Goal: Task Accomplishment & Management: Use online tool/utility

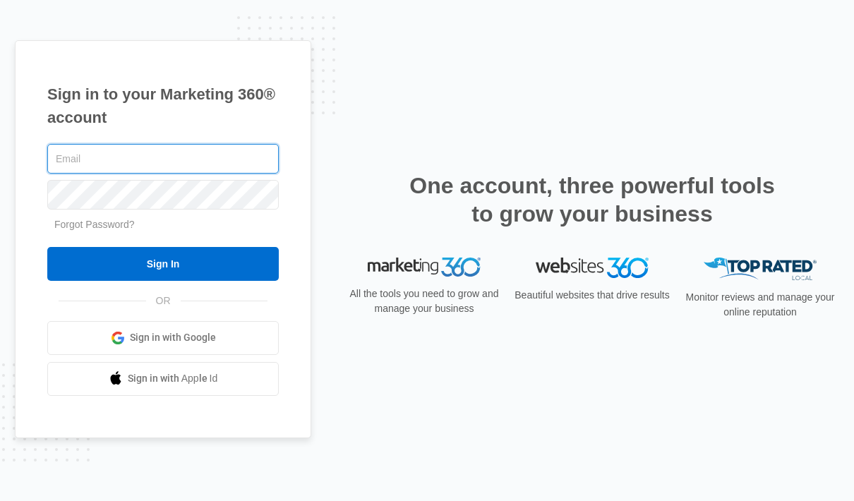
type input "[PERSON_NAME][EMAIL_ADDRESS][DOMAIN_NAME]"
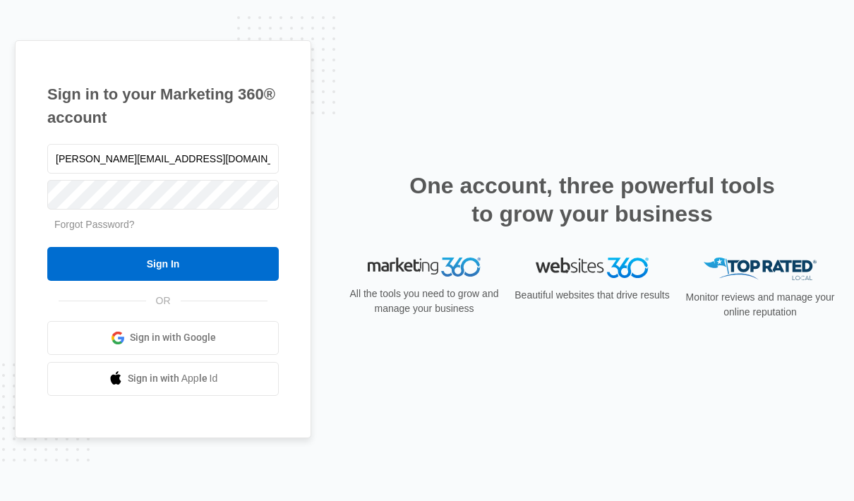
click at [141, 281] on input "Sign In" at bounding box center [162, 264] width 231 height 34
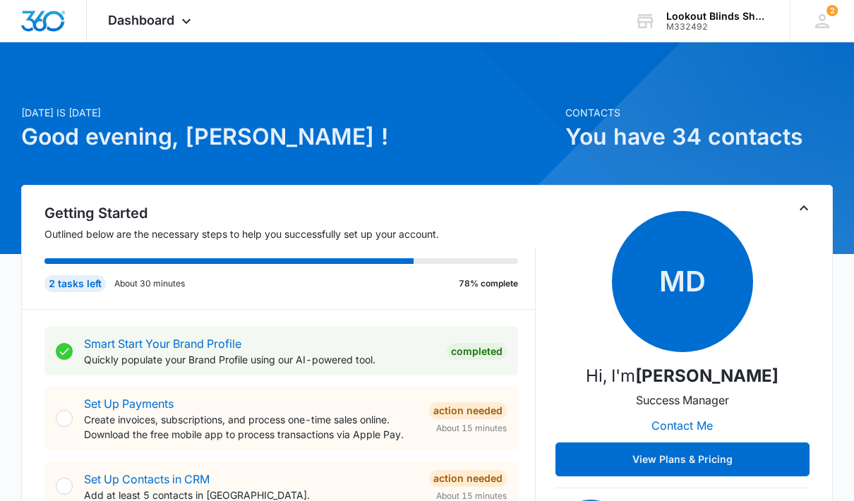
click at [171, 31] on div "Dashboard Apps Reputation Forms CRM Email Social POS Content Ads Intelligence F…" at bounding box center [151, 21] width 129 height 42
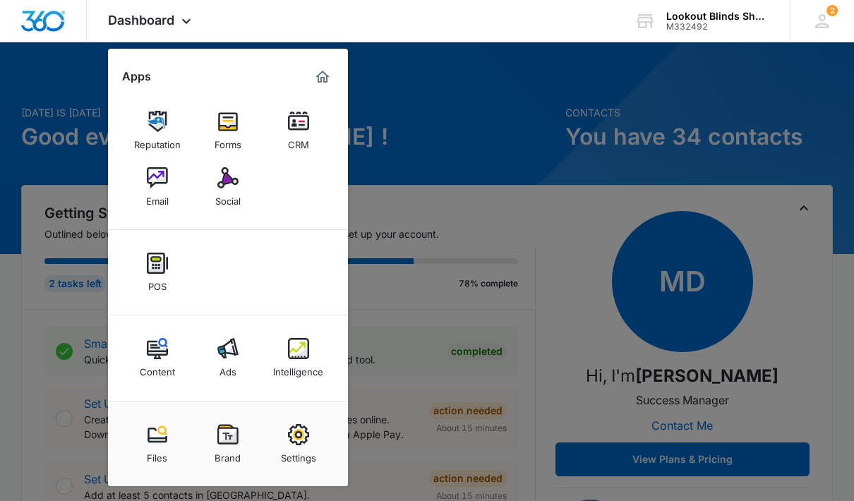
click at [298, 368] on div "Intelligence" at bounding box center [298, 368] width 50 height 18
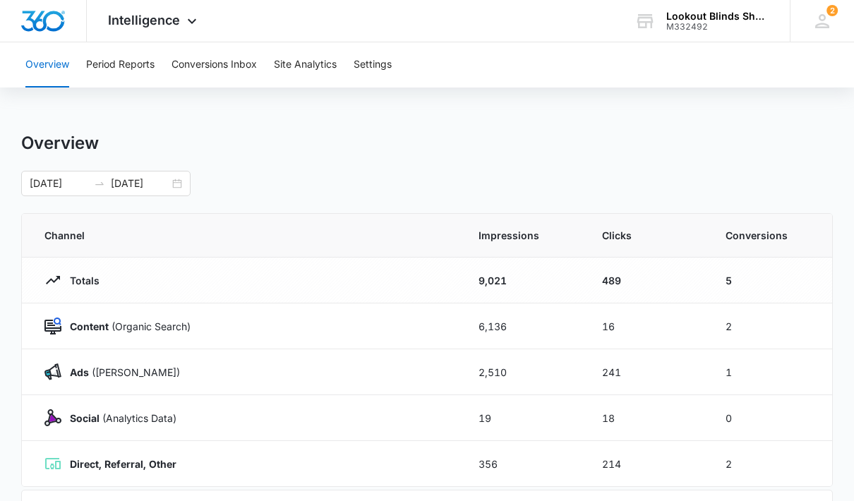
click at [208, 82] on button "Conversions Inbox" at bounding box center [213, 64] width 85 height 45
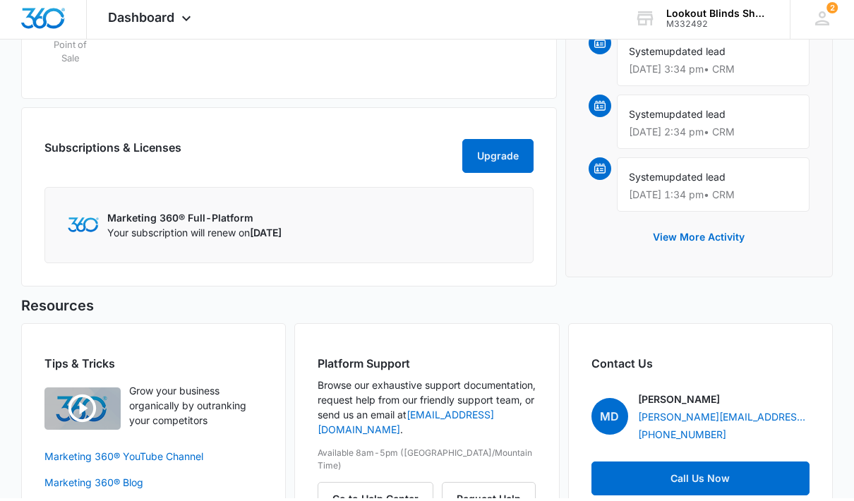
scroll to position [1095, 0]
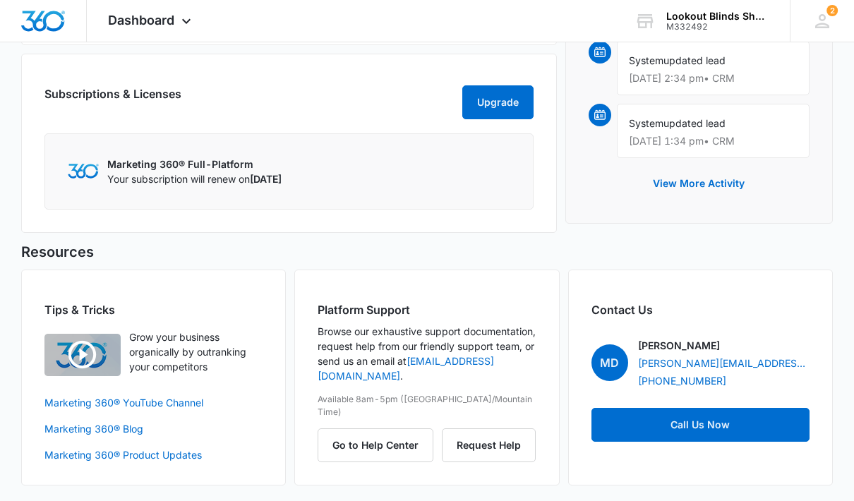
click at [367, 442] on button "Go to Help Center" at bounding box center [375, 445] width 116 height 34
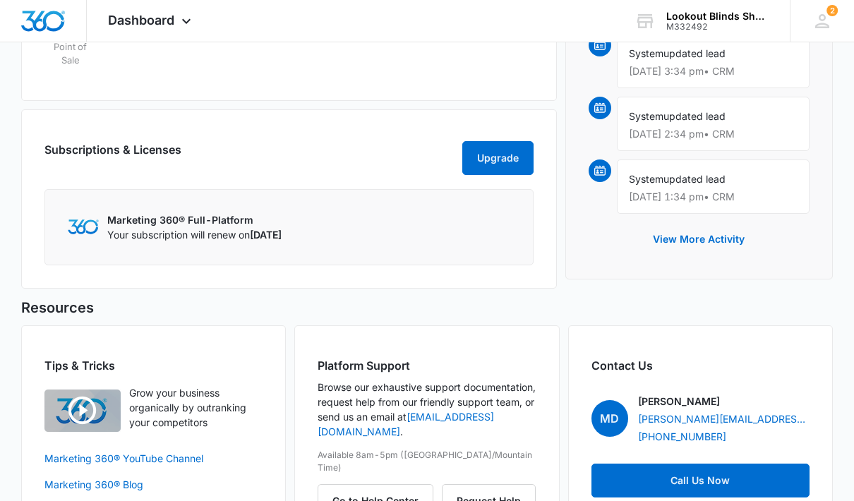
scroll to position [1039, 0]
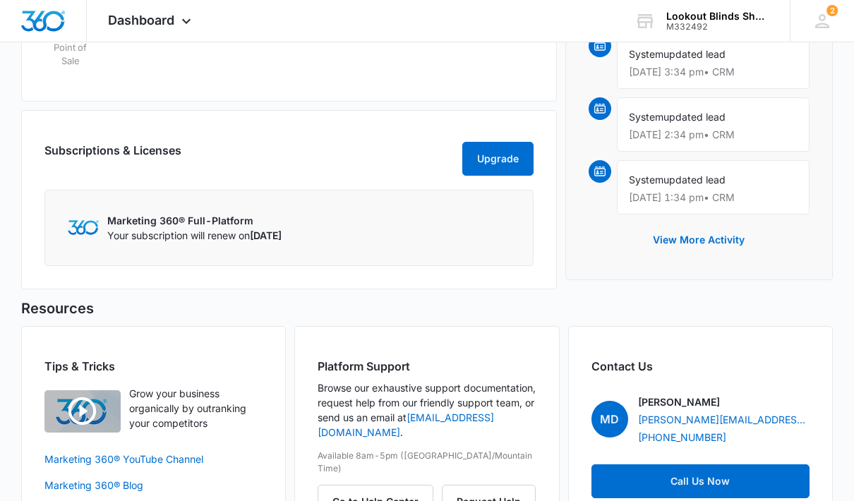
click at [710, 479] on link "Call Us Now" at bounding box center [700, 481] width 218 height 34
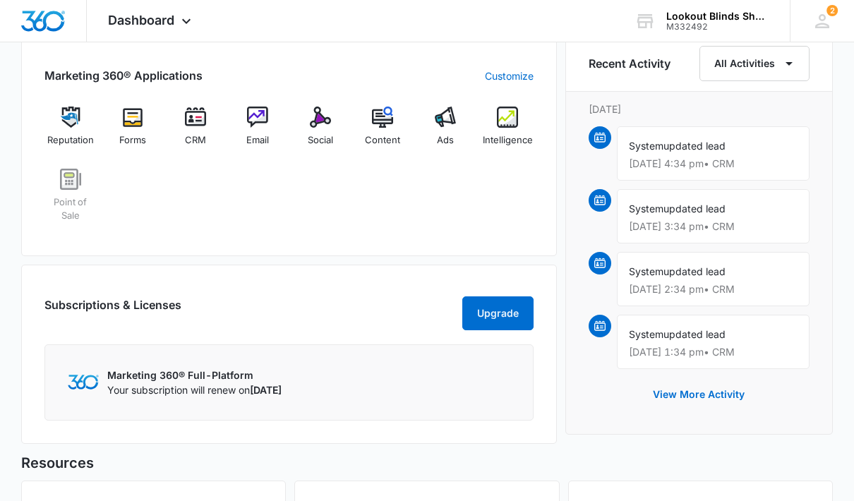
scroll to position [883, 0]
click at [502, 110] on img at bounding box center [507, 117] width 21 height 21
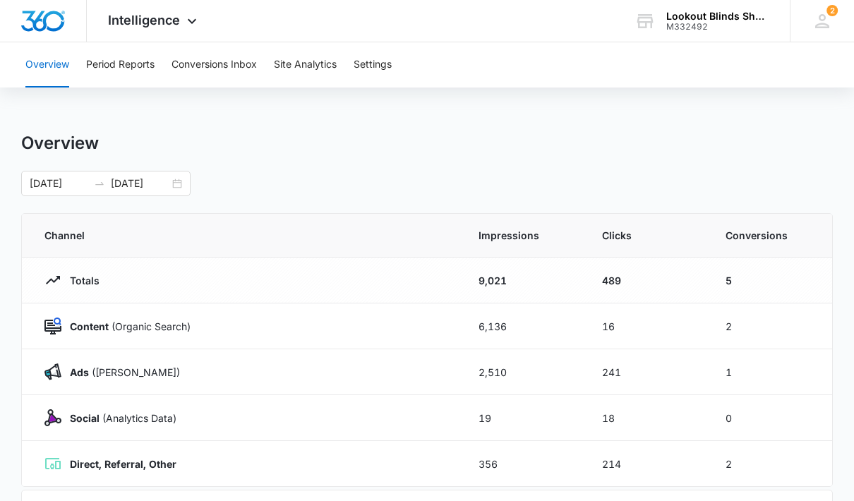
click at [219, 71] on button "Conversions Inbox" at bounding box center [213, 64] width 85 height 45
